Goal: Task Accomplishment & Management: Complete application form

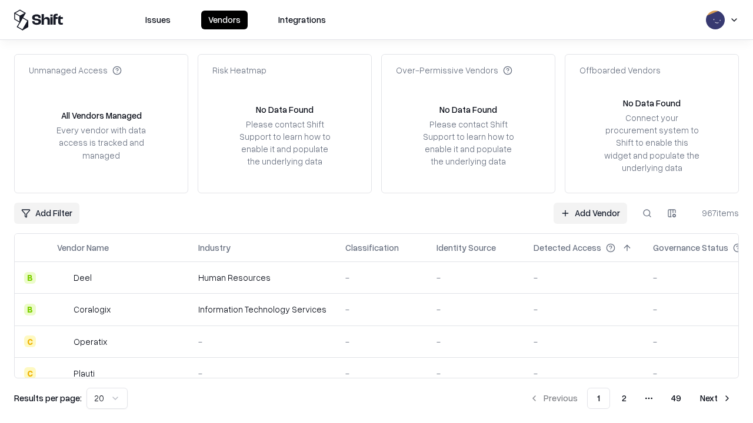
click at [590, 213] on link "Add Vendor" at bounding box center [590, 213] width 74 height 21
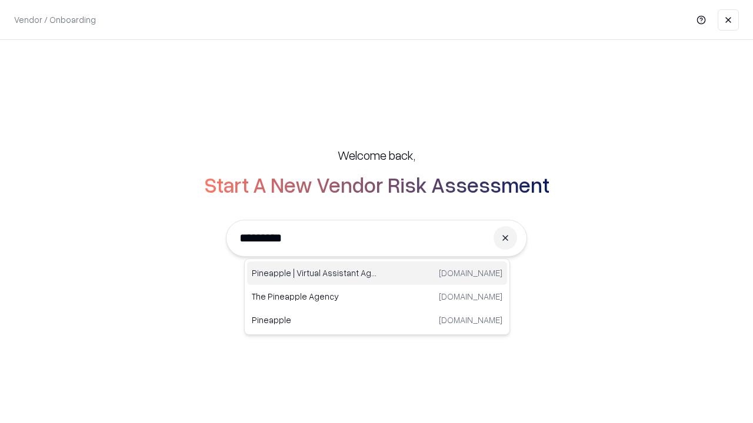
click at [377, 273] on div "Pineapple | Virtual Assistant Agency [DOMAIN_NAME]" at bounding box center [377, 274] width 260 height 24
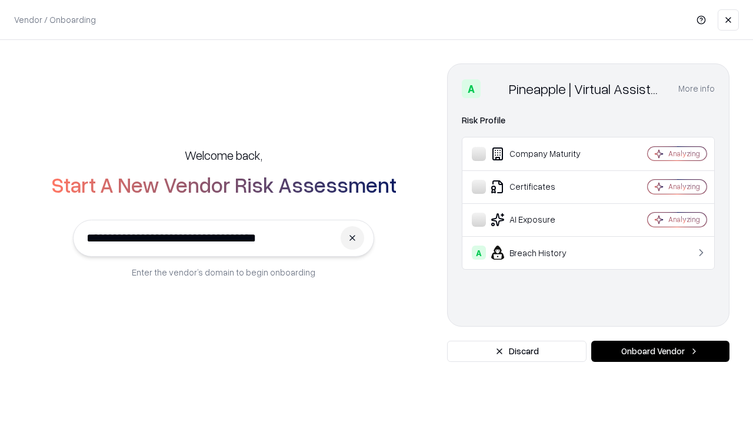
type input "**********"
click at [660, 352] on button "Onboard Vendor" at bounding box center [660, 351] width 138 height 21
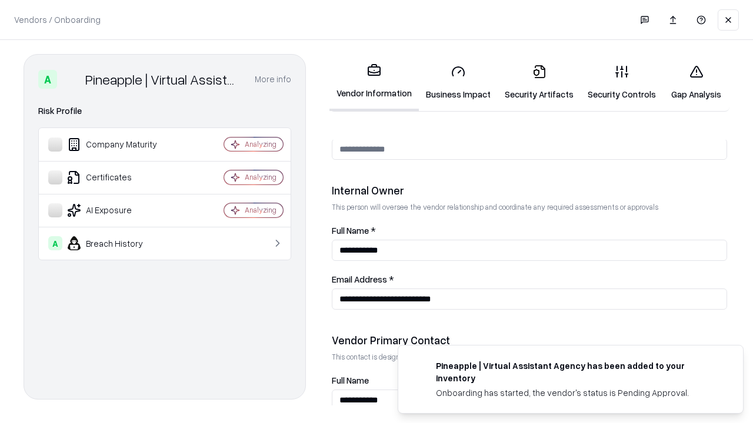
scroll to position [609, 0]
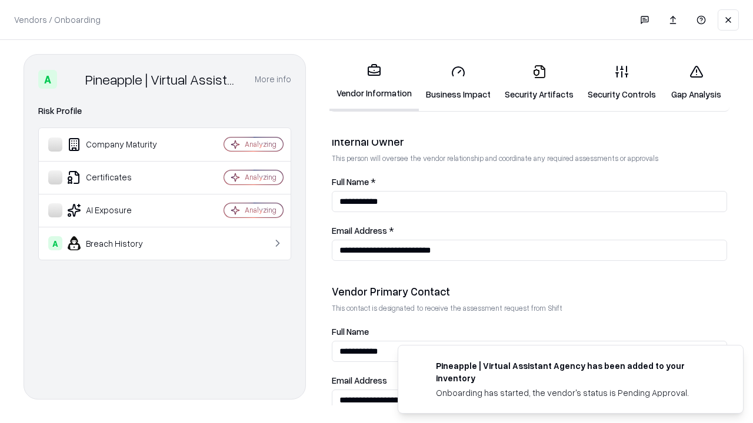
click at [539, 82] on link "Security Artifacts" at bounding box center [539, 82] width 83 height 55
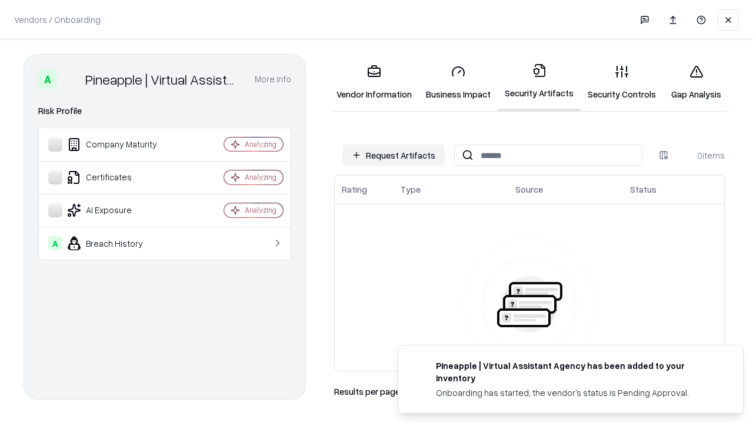
click at [393, 155] on button "Request Artifacts" at bounding box center [393, 155] width 102 height 21
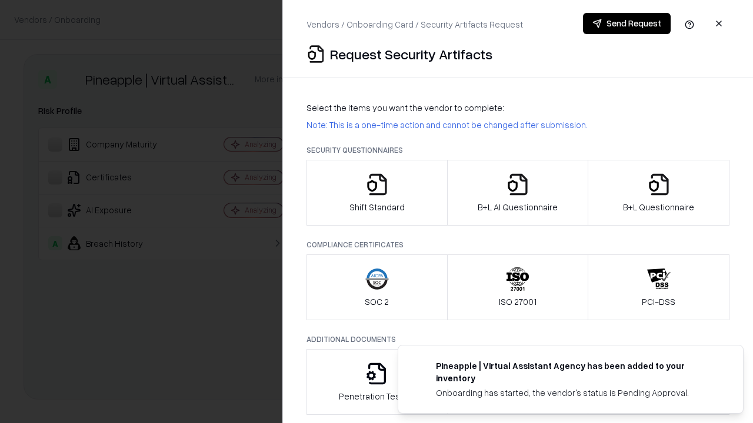
click at [658, 193] on icon "button" at bounding box center [659, 185] width 24 height 24
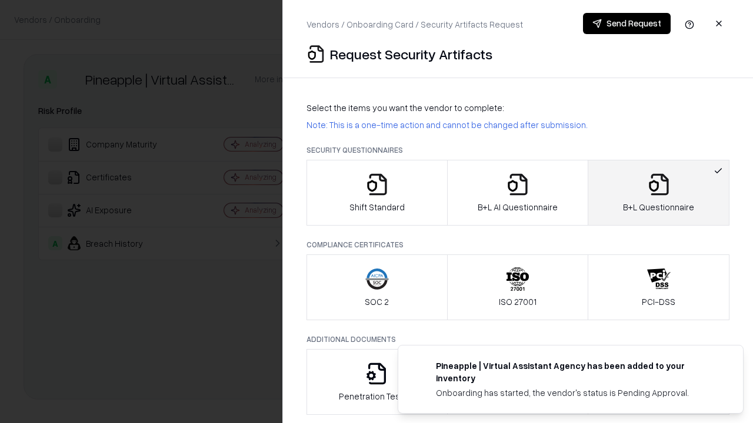
click at [517, 193] on icon "button" at bounding box center [518, 185] width 24 height 24
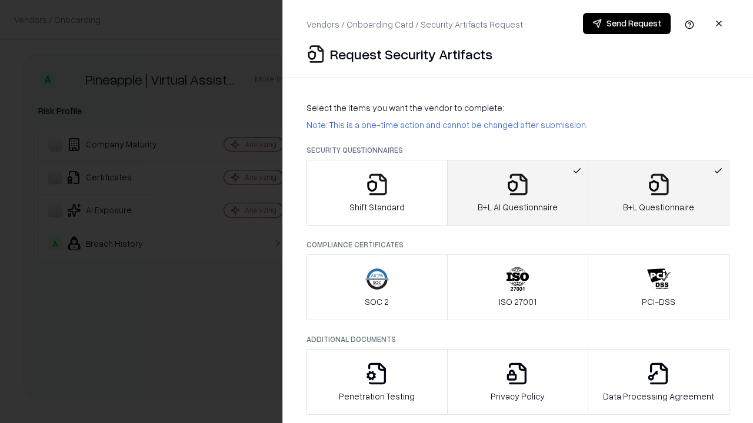
click at [626, 24] on button "Send Request" at bounding box center [627, 23] width 88 height 21
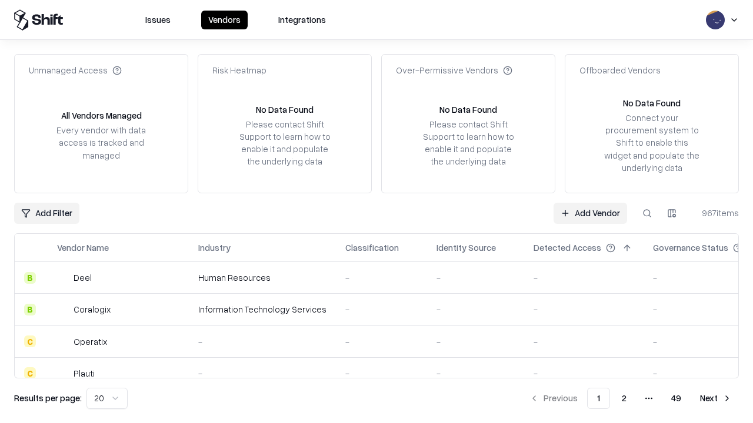
click at [647, 213] on button at bounding box center [646, 213] width 21 height 21
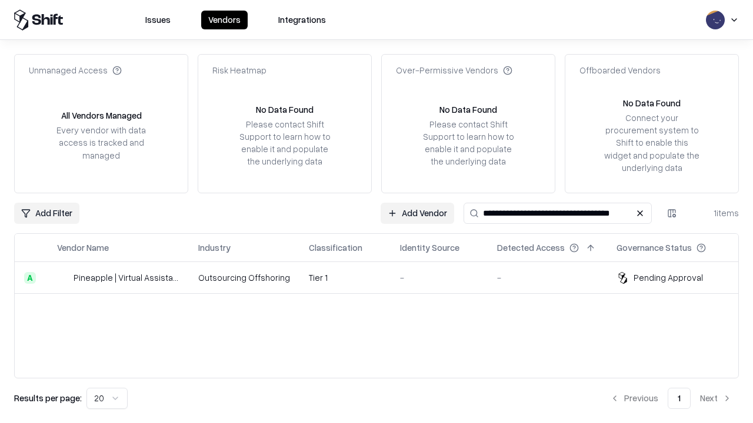
type input "**********"
click at [383, 278] on td "Tier 1" at bounding box center [344, 278] width 91 height 32
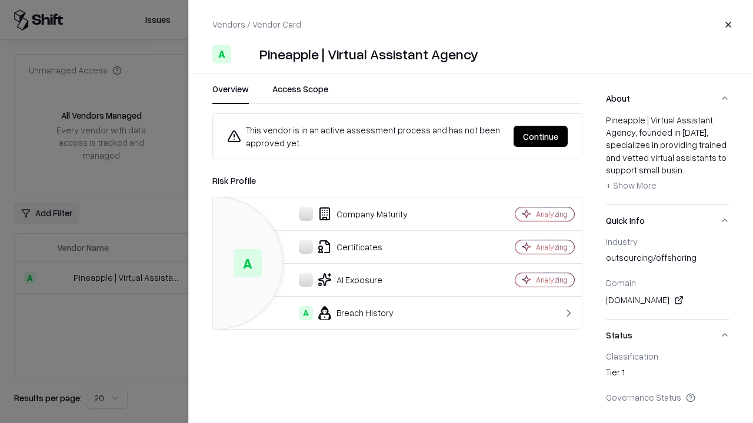
click at [540, 136] on button "Continue" at bounding box center [540, 136] width 54 height 21
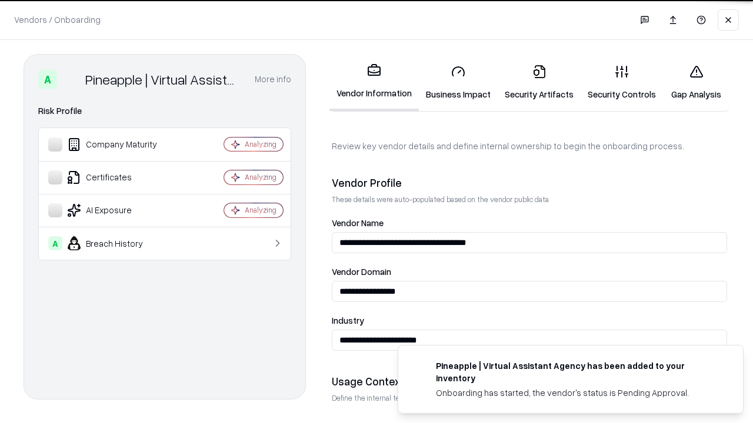
click at [539, 82] on link "Security Artifacts" at bounding box center [539, 82] width 83 height 55
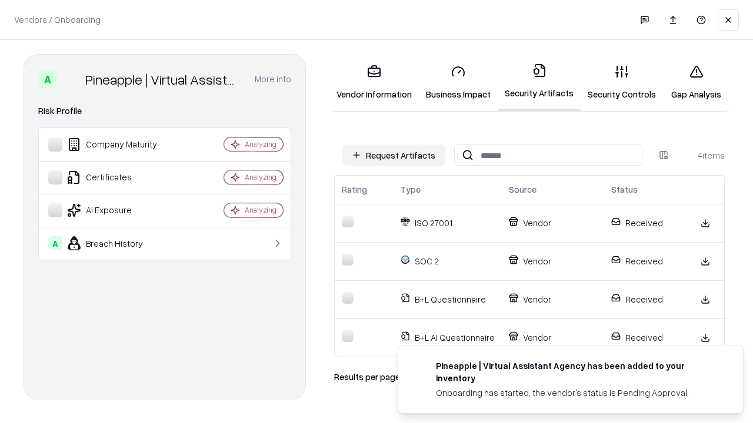
click at [696, 82] on link "Gap Analysis" at bounding box center [696, 82] width 66 height 55
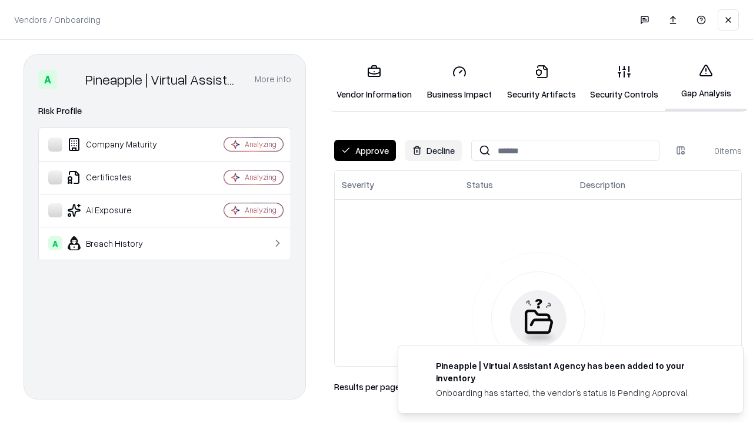
click at [365, 151] on button "Approve" at bounding box center [365, 150] width 62 height 21
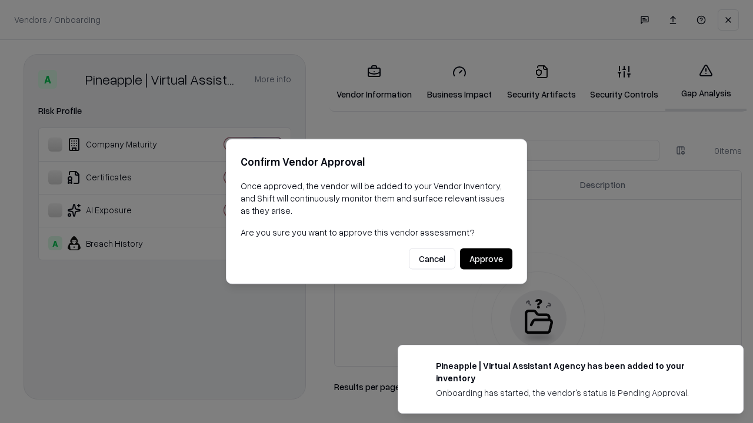
click at [486, 259] on button "Approve" at bounding box center [486, 259] width 52 height 21
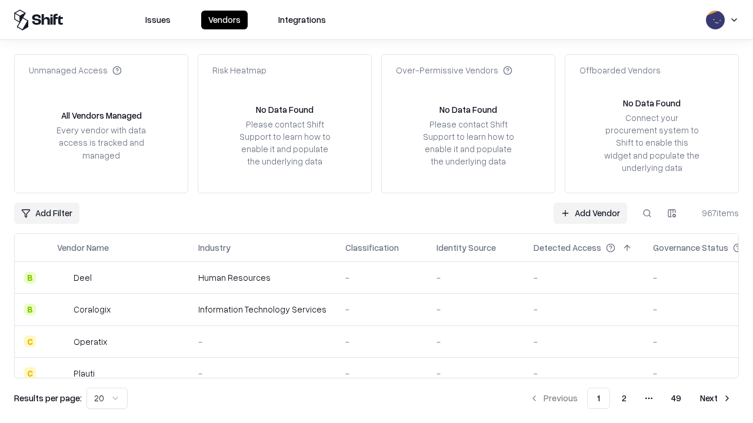
type input "**********"
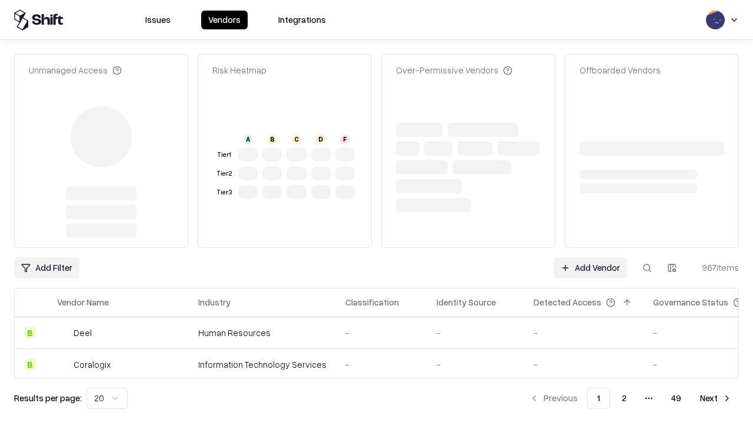
click at [590, 258] on link "Add Vendor" at bounding box center [590, 268] width 74 height 21
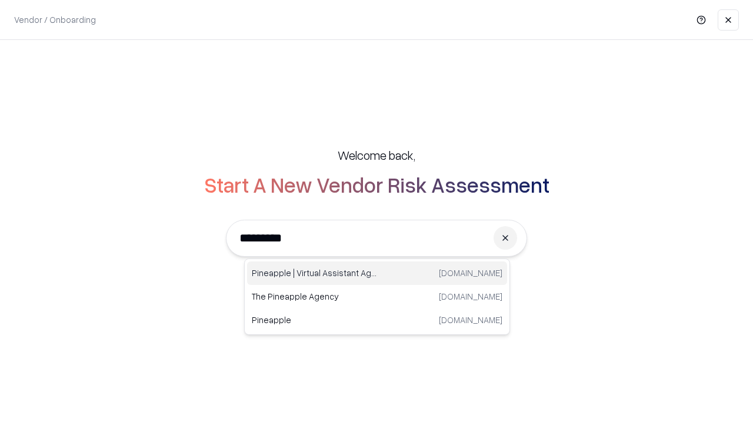
click at [377, 273] on div "Pineapple | Virtual Assistant Agency [DOMAIN_NAME]" at bounding box center [377, 274] width 260 height 24
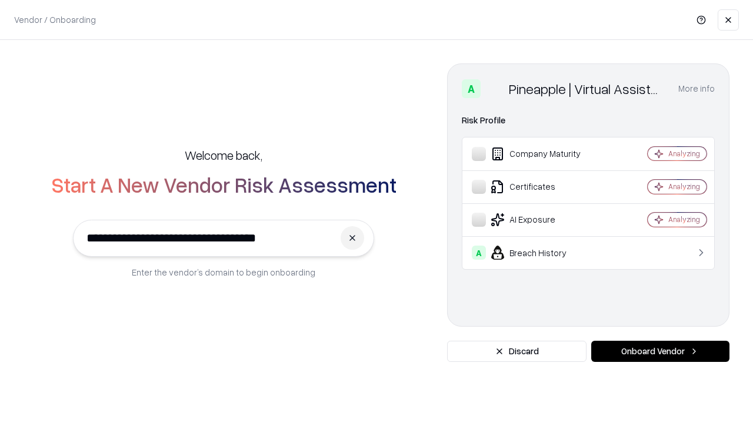
type input "**********"
click at [660, 352] on button "Onboard Vendor" at bounding box center [660, 351] width 138 height 21
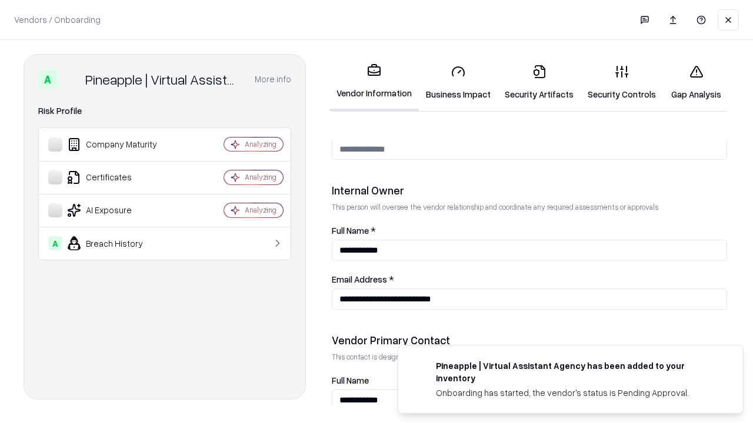
scroll to position [609, 0]
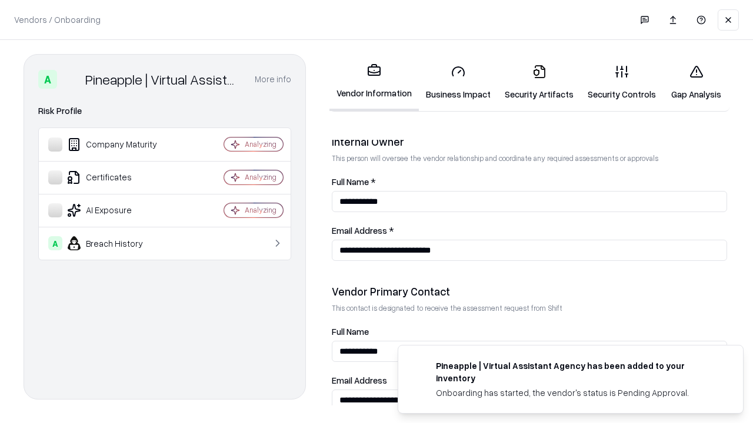
click at [696, 82] on link "Gap Analysis" at bounding box center [696, 82] width 66 height 55
